Goal: Information Seeking & Learning: Learn about a topic

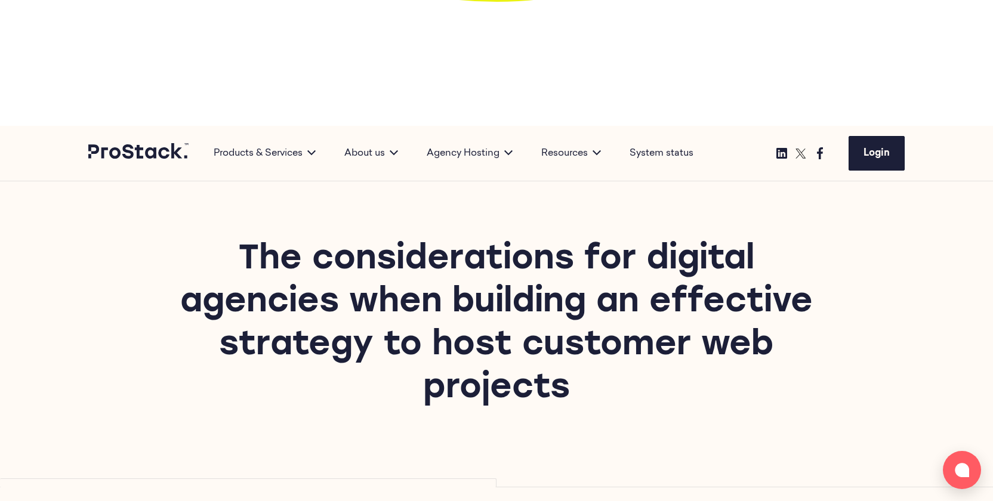
scroll to position [913, 0]
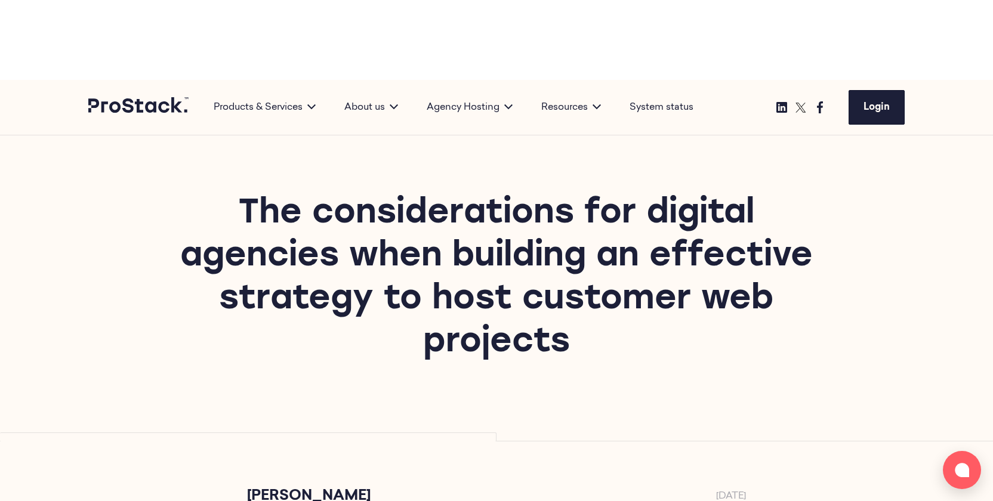
drag, startPoint x: 150, startPoint y: 204, endPoint x: 332, endPoint y: 250, distance: 187.9
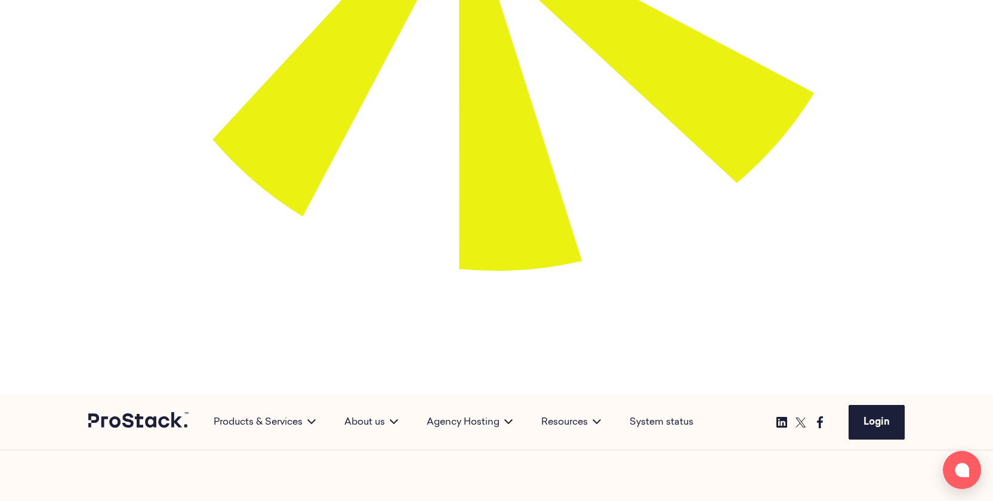
scroll to position [599, 0]
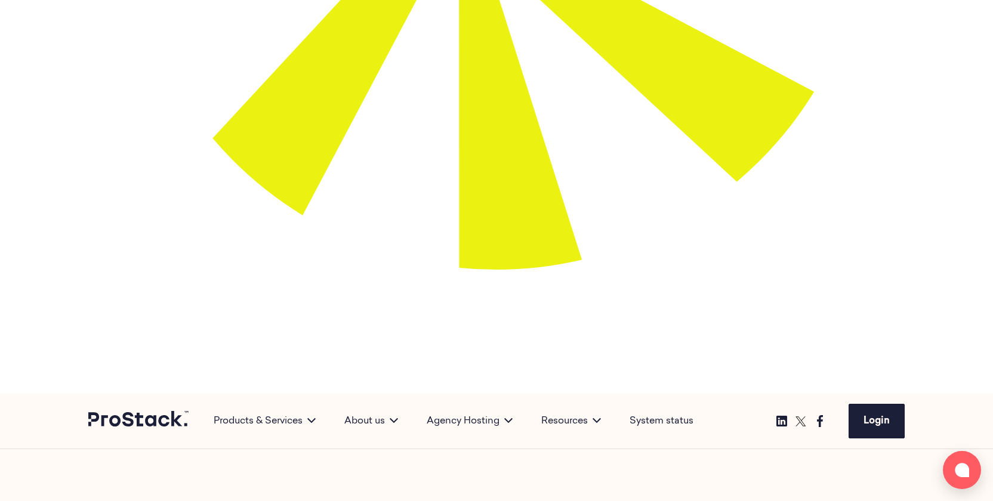
drag, startPoint x: 151, startPoint y: 306, endPoint x: 341, endPoint y: 344, distance: 193.6
copy h2 "Digital Agencies and Web Hosting Guide"
